Goal: Task Accomplishment & Management: Use online tool/utility

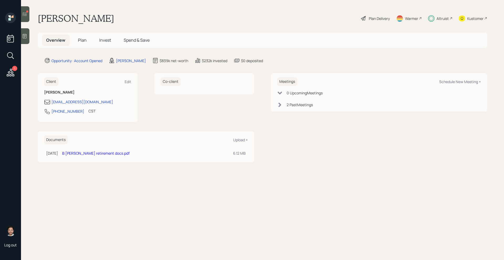
click at [106, 39] on span "Invest" at bounding box center [105, 40] width 12 height 6
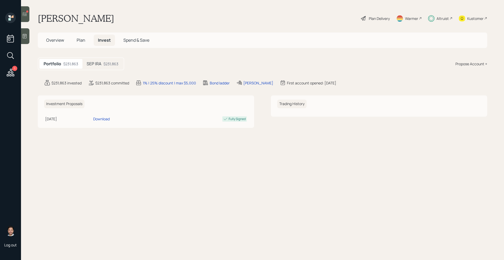
click at [104, 62] on div "$231,863" at bounding box center [110, 64] width 15 height 6
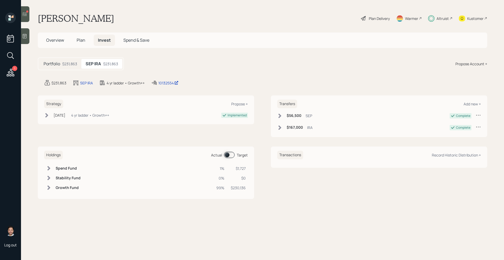
click at [64, 39] on span "Overview" at bounding box center [55, 40] width 18 height 6
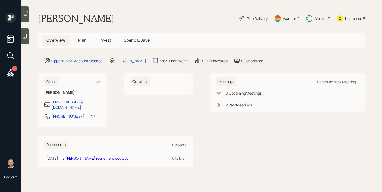
click at [22, 17] on div at bounding box center [25, 14] width 8 height 16
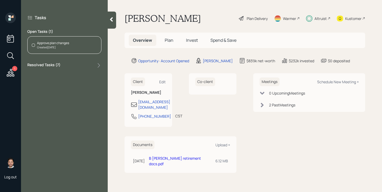
click at [74, 56] on div "Tasks Open Tasks ( 1 ) Approve plan changes Created [DATE] Resolved Tasks ( 7 )" at bounding box center [64, 42] width 87 height 58
click at [74, 49] on div "Approve plan changes Created [DATE]" at bounding box center [64, 45] width 74 height 18
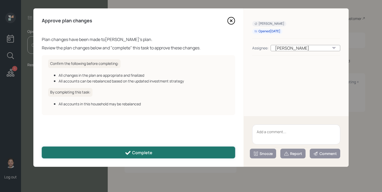
click at [165, 157] on button "Complete" at bounding box center [138, 152] width 193 height 12
